Goal: Information Seeking & Learning: Understand process/instructions

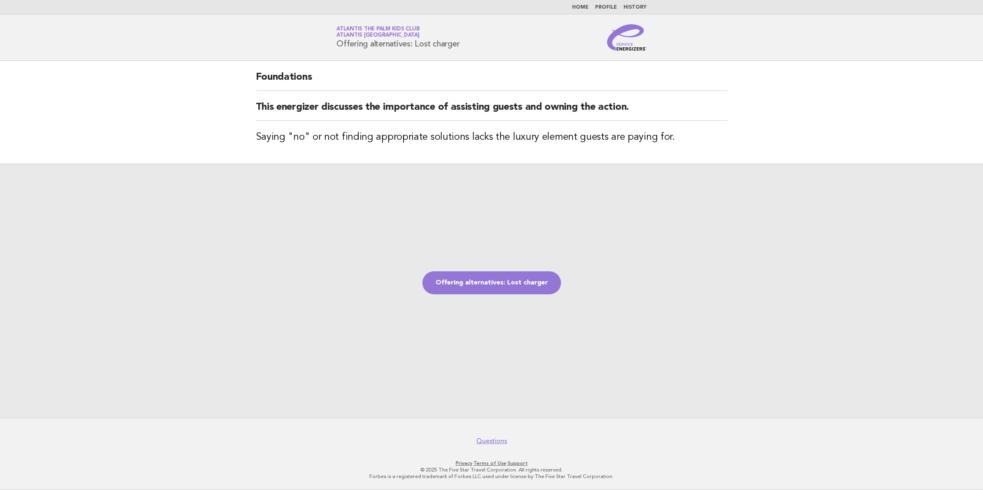
drag, startPoint x: 467, startPoint y: 44, endPoint x: 333, endPoint y: 52, distance: 134.7
click at [333, 52] on header "Service Energizers Atlantis The Palm Kids Club Atlantis Dubai Offering alternat…" at bounding box center [491, 37] width 983 height 46
copy h1 "Offering alternatives: Lost charger"
